Goal: Obtain resource: Download file/media

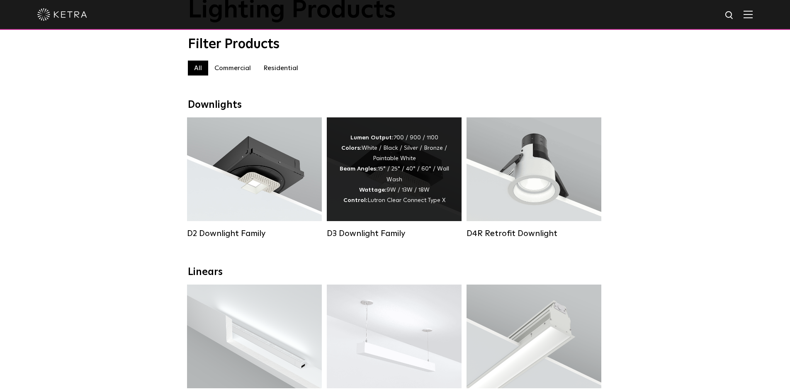
scroll to position [83, 0]
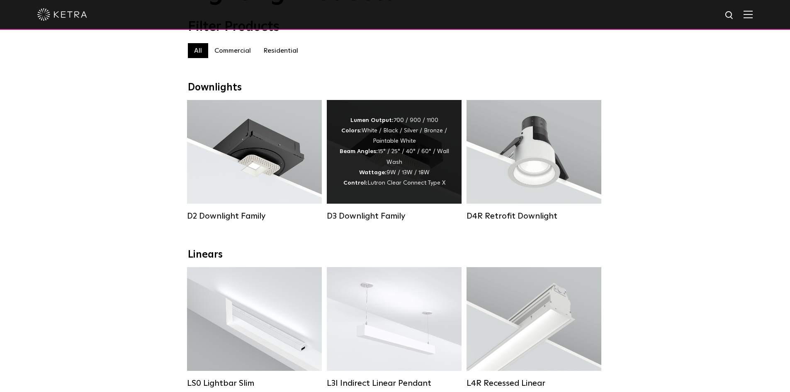
click at [374, 174] on strong "Wattage:" at bounding box center [372, 173] width 27 height 6
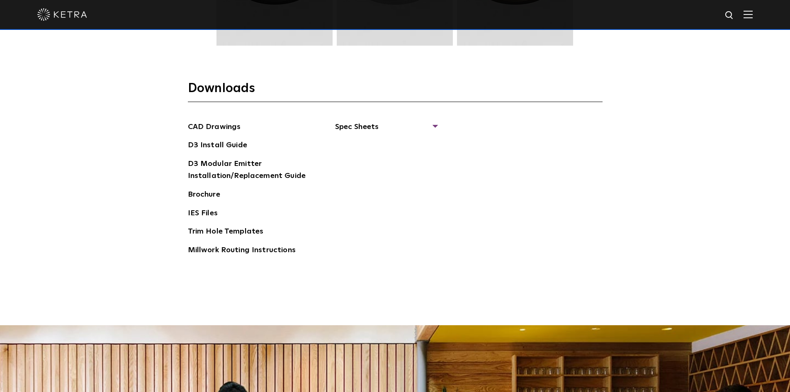
scroll to position [1327, 0]
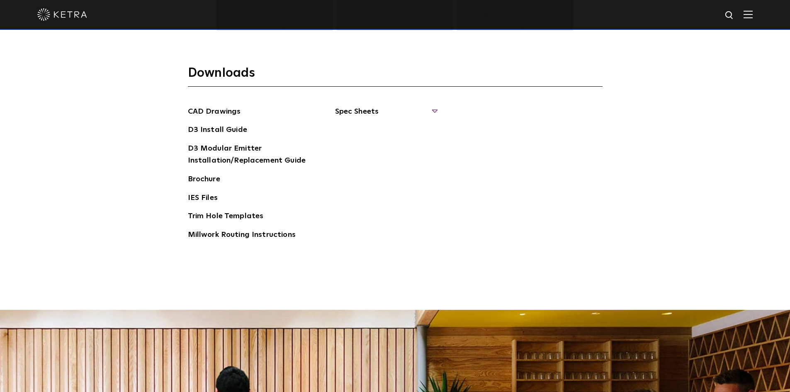
click at [433, 114] on span "Spec Sheets" at bounding box center [386, 115] width 102 height 18
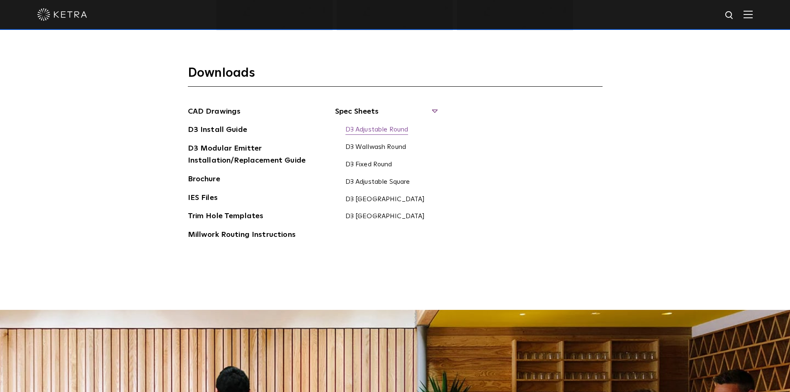
click at [392, 130] on link "D3 Adjustable Round" at bounding box center [376, 130] width 63 height 9
click at [375, 166] on link "D3 Fixed Round" at bounding box center [368, 164] width 47 height 9
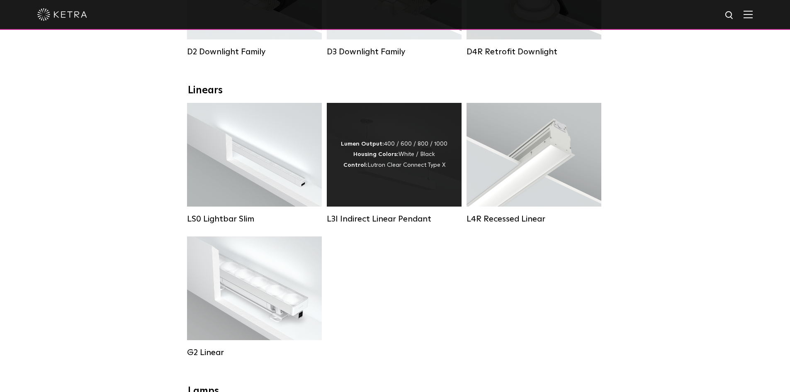
scroll to position [249, 0]
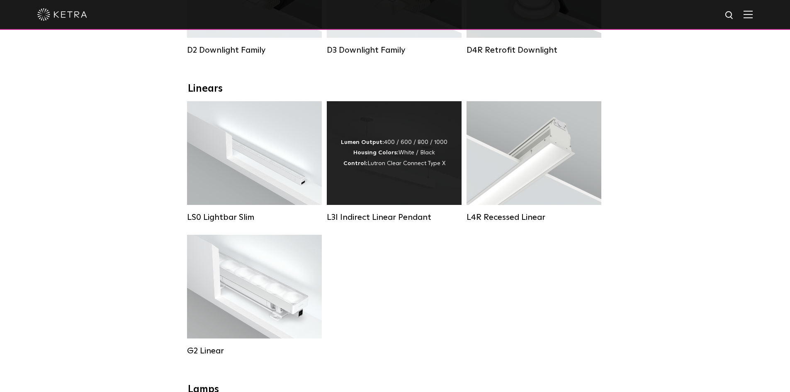
click at [424, 177] on div "Lumen Output: 400 / 600 / 800 / 1000 Housing Colors: White / Black Control: Lut…" at bounding box center [394, 153] width 135 height 104
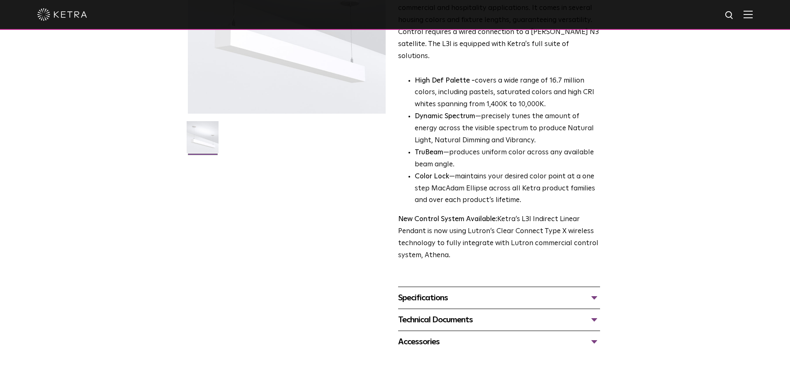
scroll to position [166, 0]
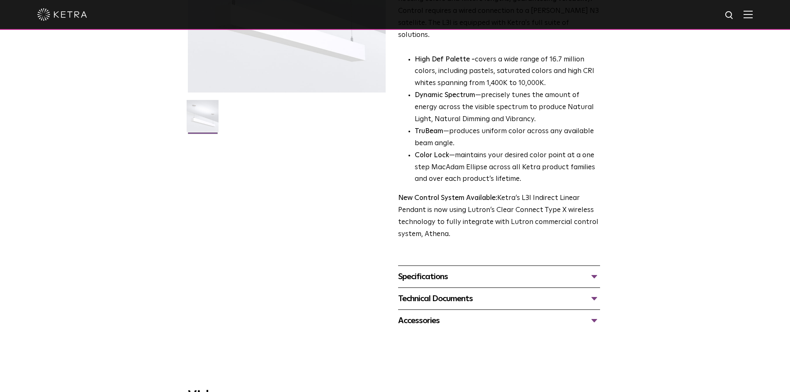
click at [455, 287] on div "Technical Documents L3I Specification Sheet L3I Installation Guide L3I Indirect…" at bounding box center [499, 298] width 202 height 22
click at [455, 292] on div "Technical Documents" at bounding box center [499, 298] width 202 height 13
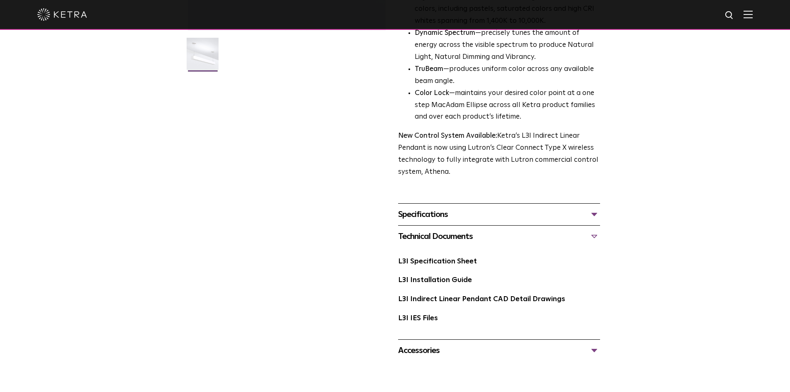
scroll to position [249, 0]
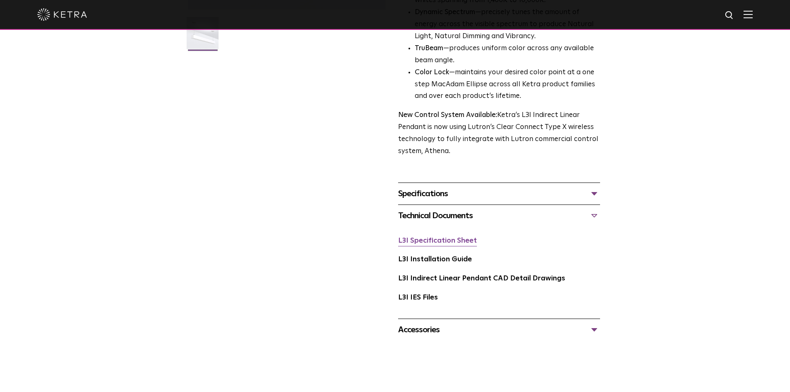
click at [442, 237] on link "L3I Specification Sheet" at bounding box center [437, 240] width 79 height 7
